Goal: Information Seeking & Learning: Learn about a topic

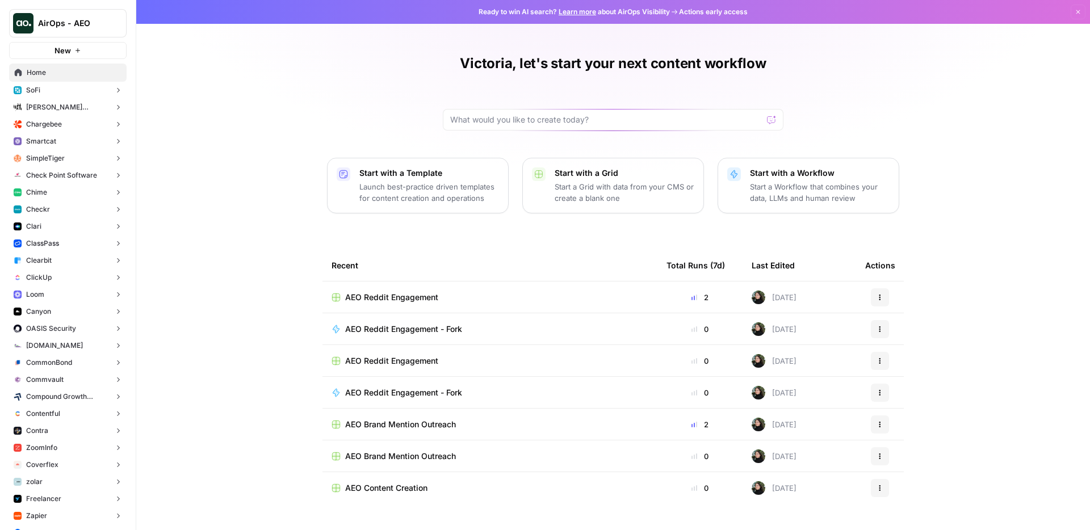
scroll to position [14, 0]
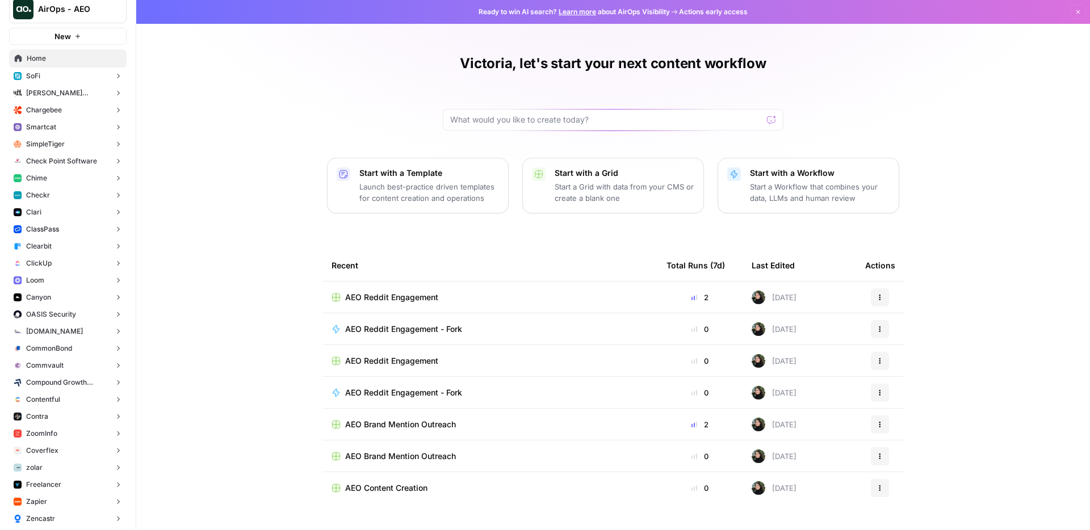
click at [59, 207] on button "Clari" at bounding box center [67, 212] width 117 height 17
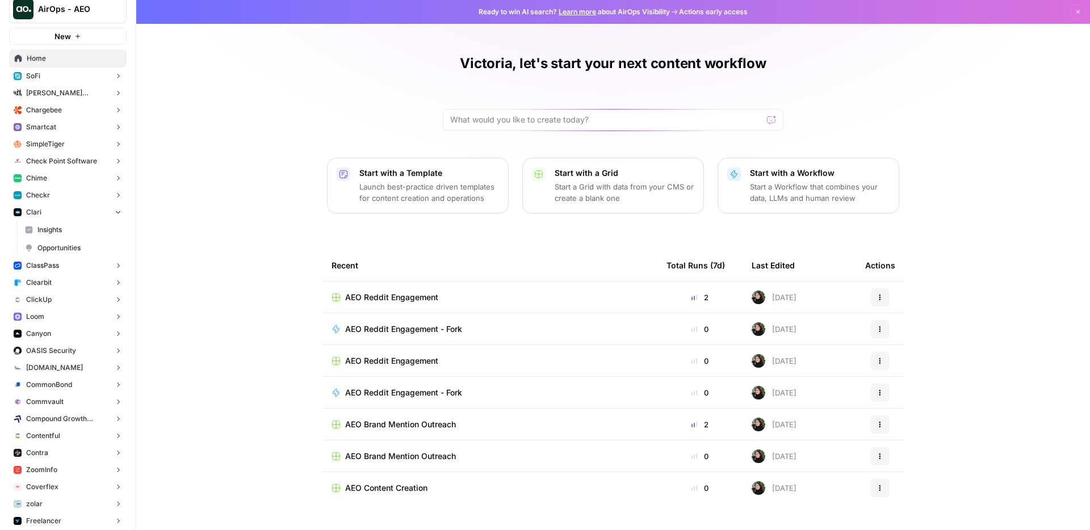
click at [82, 223] on link "Insights" at bounding box center [73, 230] width 107 height 18
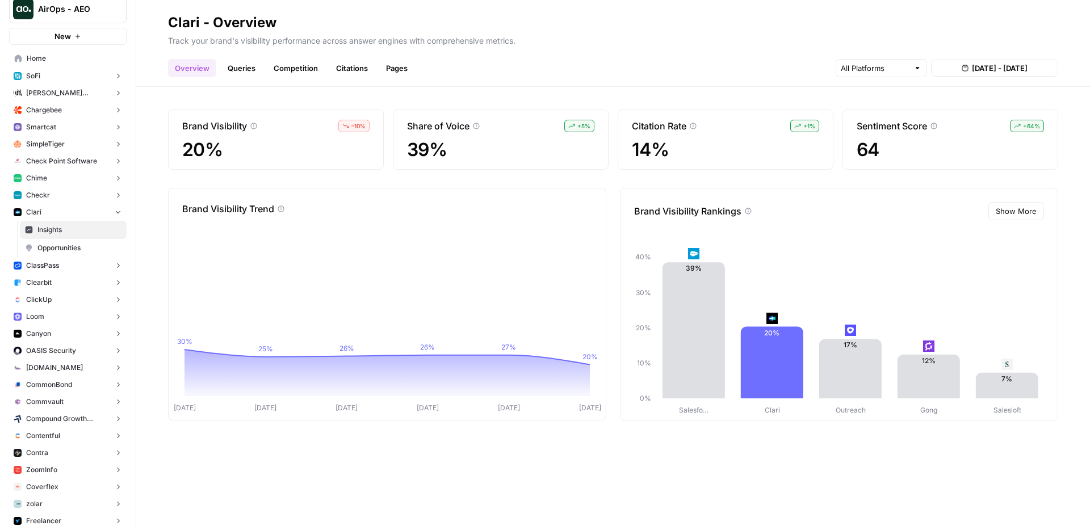
click at [335, 184] on div "Brand Visibility – 10 % 20% Share of Voice + 5 % 39% Citation Rate + 1 % 14% Se…" at bounding box center [613, 308] width 954 height 443
click at [381, 65] on link "Pages" at bounding box center [396, 68] width 35 height 18
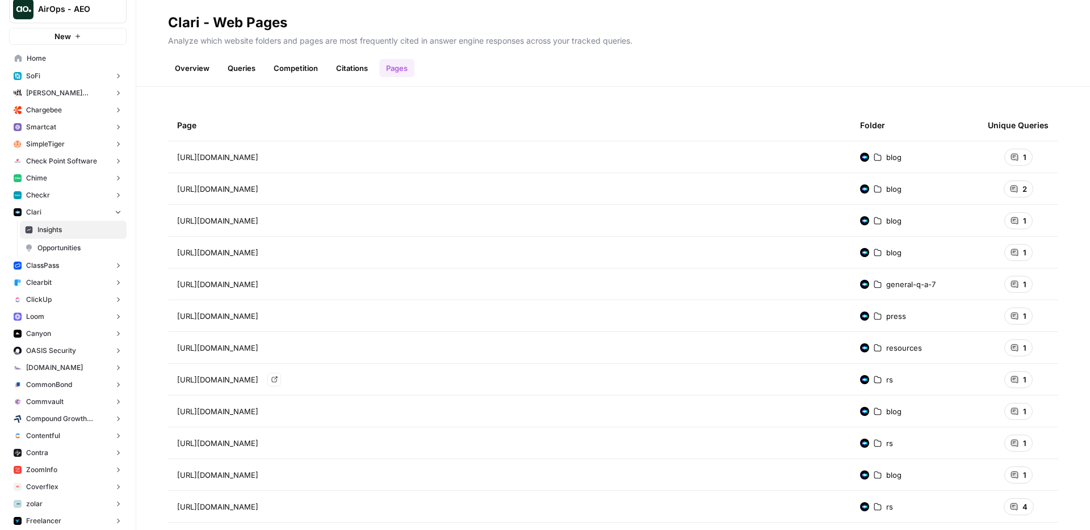
drag, startPoint x: 389, startPoint y: 381, endPoint x: 539, endPoint y: 383, distance: 150.4
click at [258, 383] on span "[URL][DOMAIN_NAME]" at bounding box center [217, 379] width 81 height 11
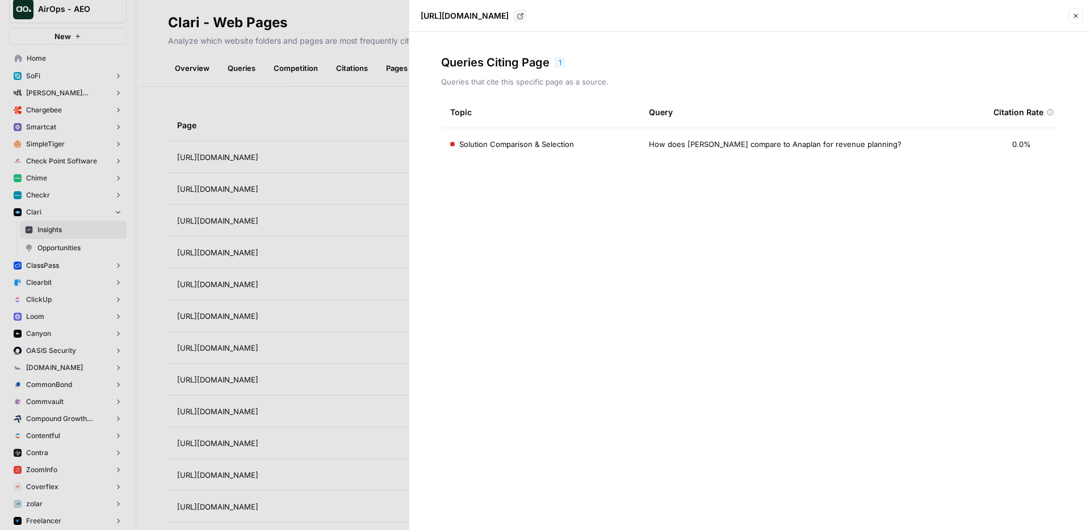
click at [289, 343] on div at bounding box center [545, 265] width 1090 height 530
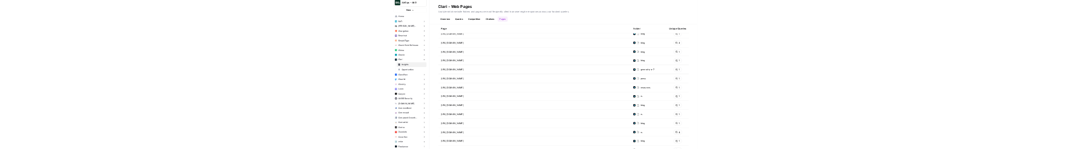
scroll to position [44, 0]
